Goal: Book appointment/travel/reservation

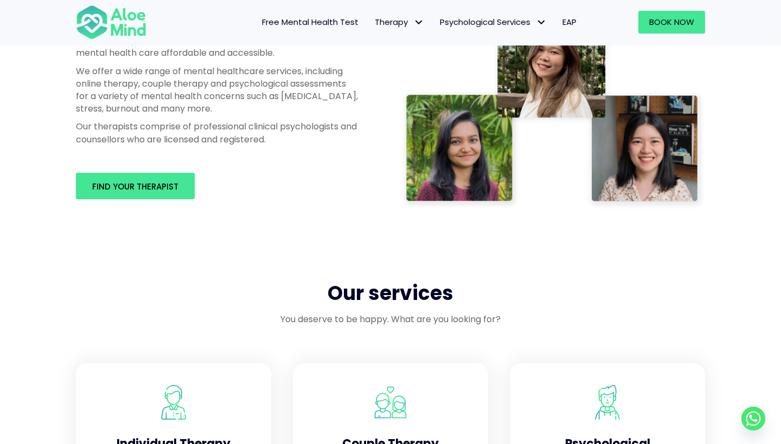
scroll to position [649, 0]
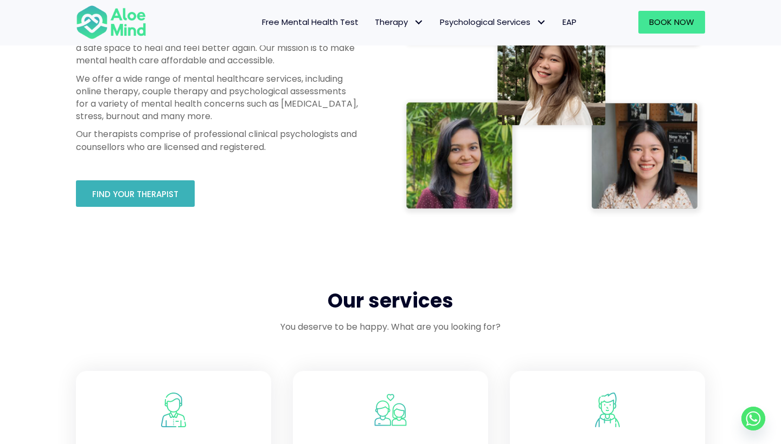
click at [164, 181] on link "Find your therapist" at bounding box center [135, 193] width 119 height 27
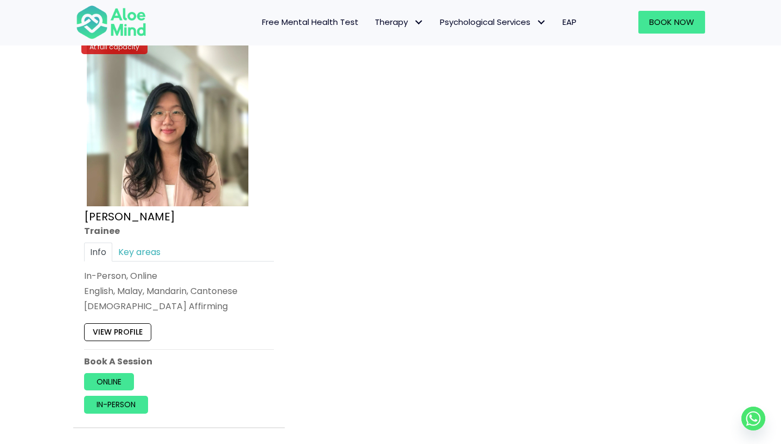
scroll to position [4613, 0]
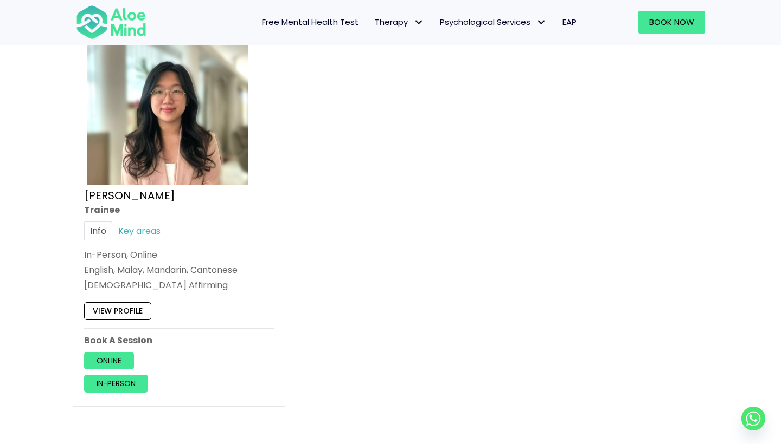
click at [126, 304] on link "View profile" at bounding box center [117, 311] width 67 height 17
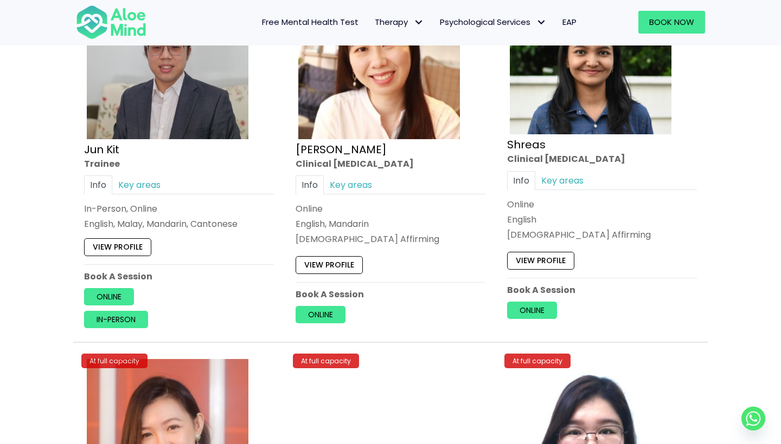
scroll to position [3859, 0]
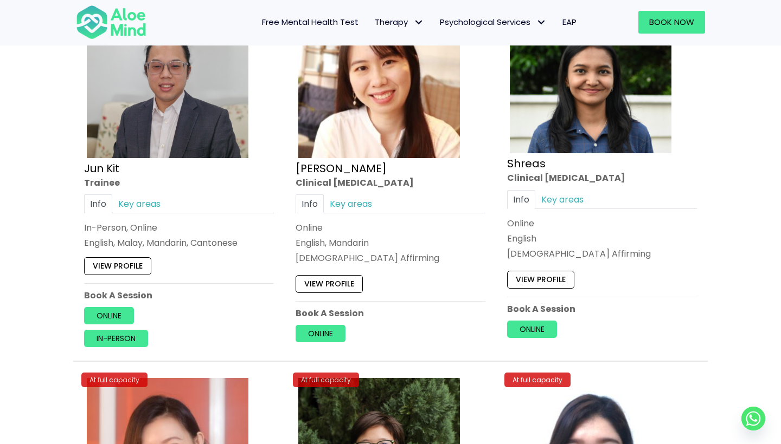
click at [122, 258] on link "View profile" at bounding box center [117, 265] width 67 height 17
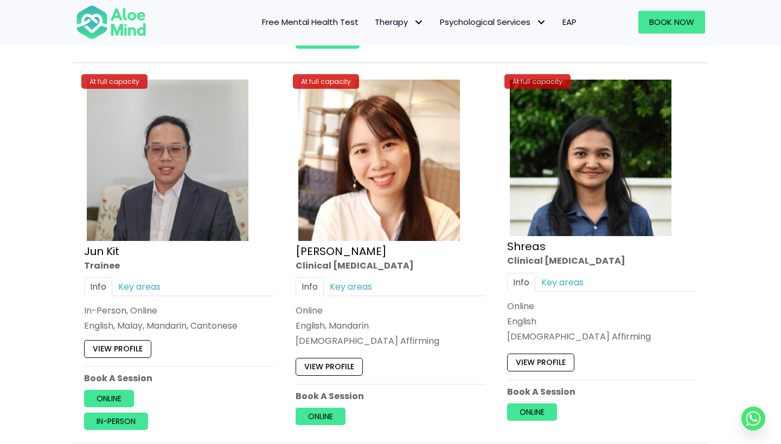
scroll to position [3762, 0]
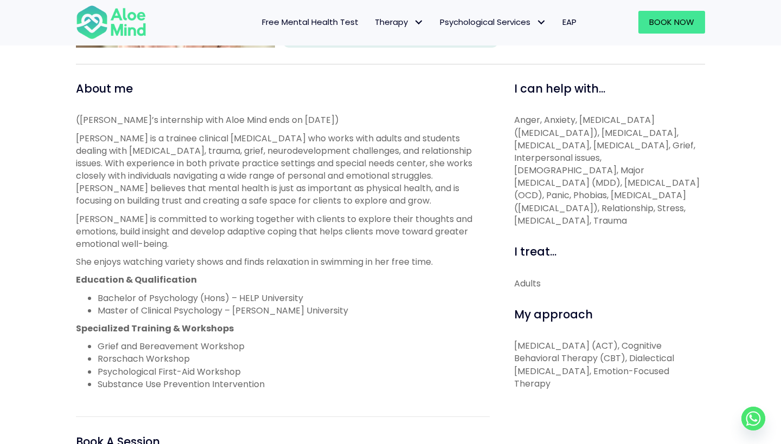
scroll to position [350, 0]
drag, startPoint x: 76, startPoint y: 119, endPoint x: 620, endPoint y: 393, distance: 608.7
click at [620, 393] on div "About me (Zi Xuan’s internship with Aloe Mind ends on 6 November 2025) Zi Xuan …" at bounding box center [390, 315] width 645 height 468
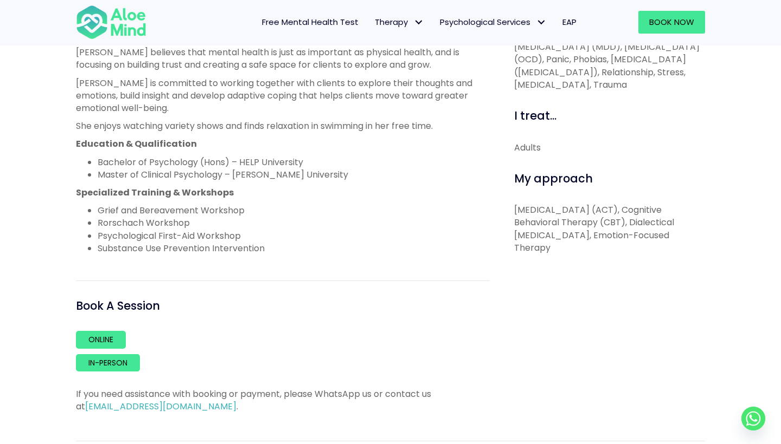
scroll to position [561, 0]
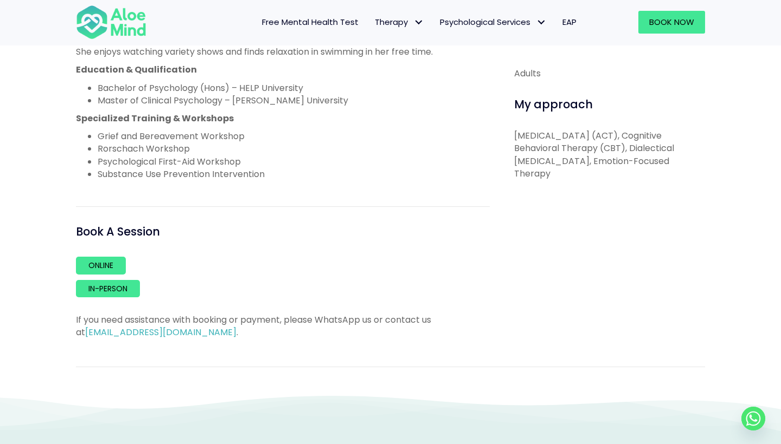
copy div "(Zi Xuan’s internship with Aloe Mind ends on 6 November 2025) Zi Xuan is a trai…"
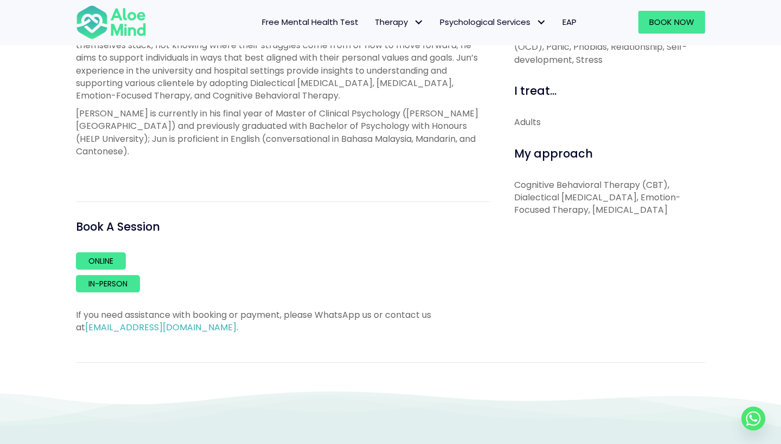
scroll to position [492, 0]
